Goal: Use online tool/utility

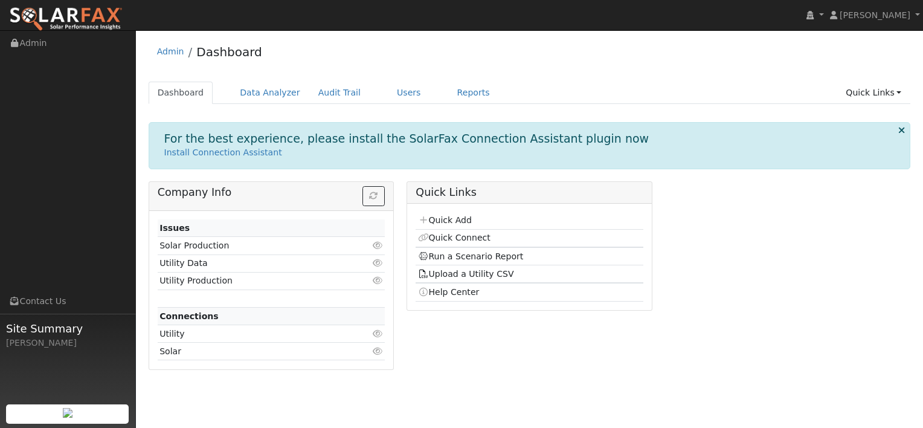
click at [445, 152] on p "Install Connection Assistant" at bounding box center [529, 152] width 731 height 13
click at [245, 82] on link "Data Analyzer" at bounding box center [270, 93] width 79 height 22
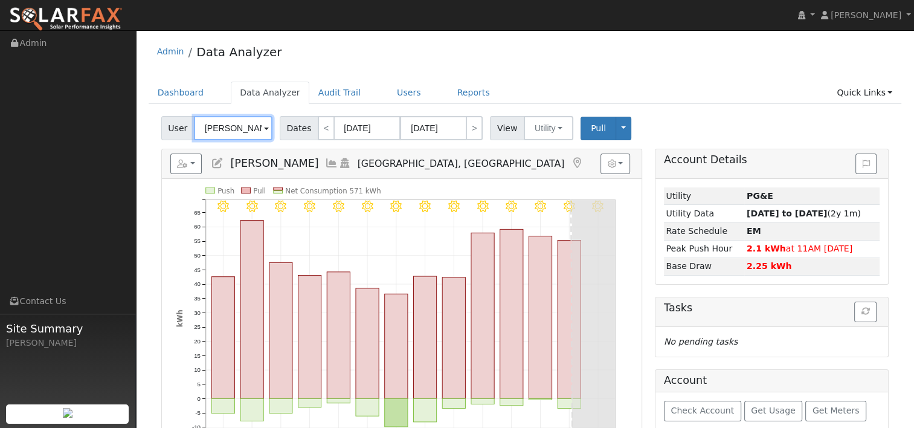
drag, startPoint x: 252, startPoint y: 124, endPoint x: 157, endPoint y: 123, distance: 94.9
click at [157, 123] on div "User Jeffrey Polder Account Default Account Default Account 5145 Griffin Road, …" at bounding box center [525, 368] width 753 height 513
type input "r"
click at [211, 132] on input "r" at bounding box center [233, 128] width 79 height 24
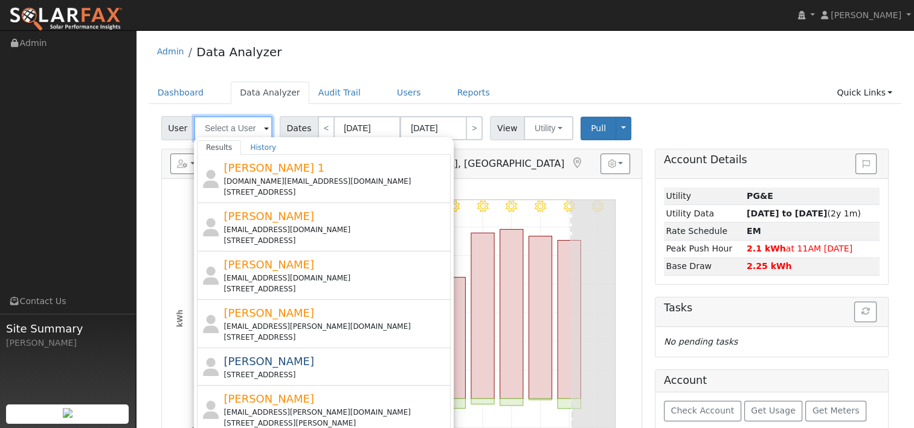
paste input "Manjiri Acharekar"
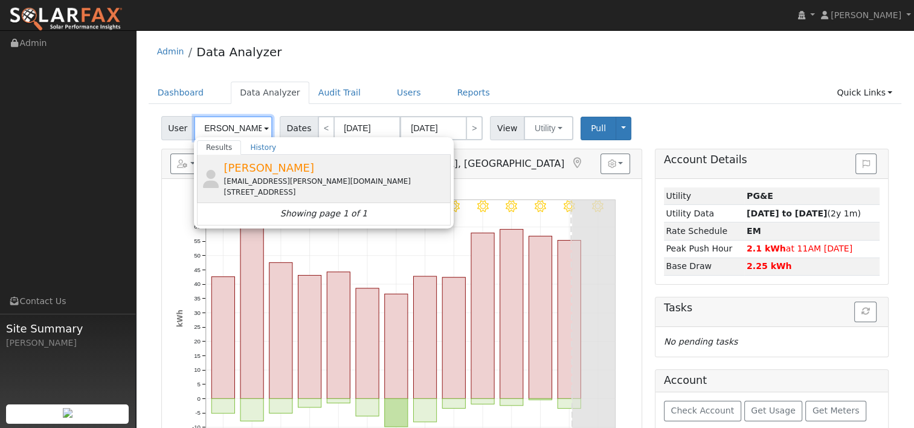
type input "Manjiri Acharekar"
click at [246, 171] on span "Manjiri Acharekar" at bounding box center [269, 167] width 91 height 13
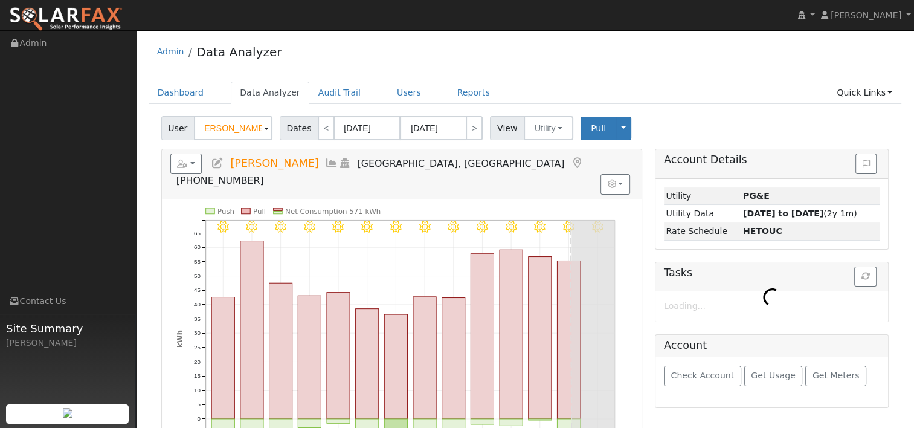
scroll to position [0, 0]
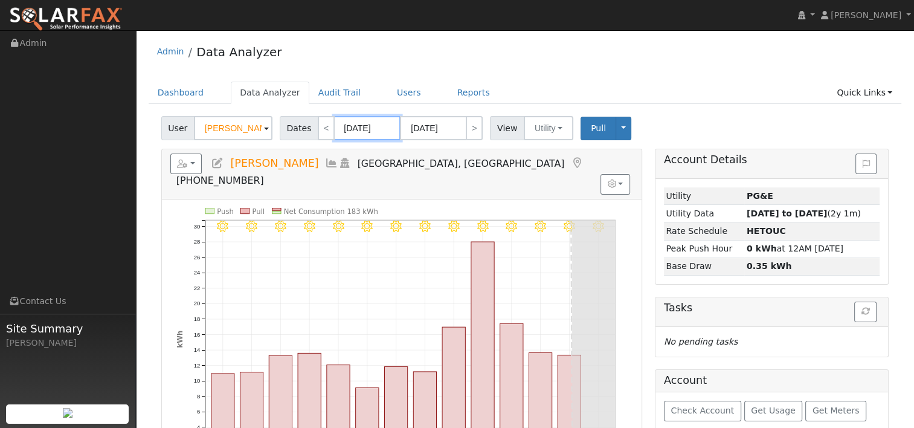
click at [361, 126] on input "08/12/2025" at bounding box center [367, 128] width 66 height 24
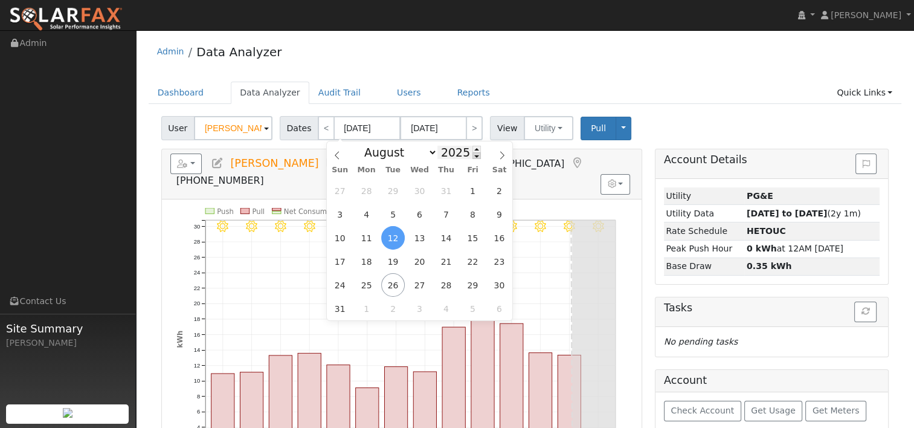
click at [472, 156] on span at bounding box center [476, 155] width 8 height 7
type input "2024"
click at [335, 289] on span "25" at bounding box center [340, 285] width 24 height 24
type input "08/25/2024"
type input "09/07/2024"
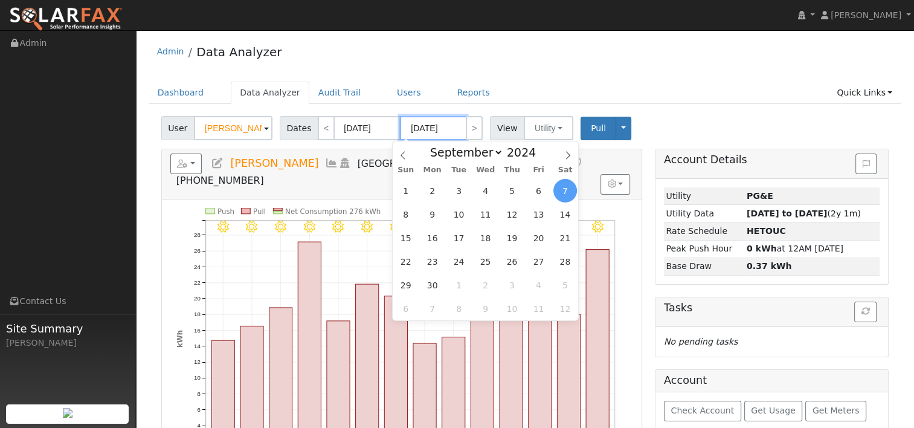
click at [435, 130] on input "09/07/2024" at bounding box center [433, 128] width 66 height 24
click at [538, 147] on span at bounding box center [542, 149] width 8 height 7
type input "2025"
click at [406, 155] on icon at bounding box center [403, 155] width 8 height 8
select select "7"
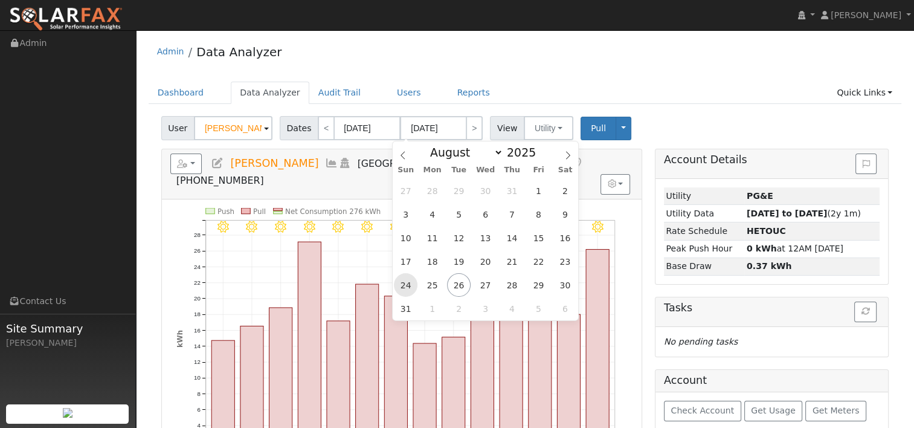
click at [408, 285] on span "24" at bounding box center [406, 285] width 24 height 24
type input "08/24/2025"
